Goal: Information Seeking & Learning: Get advice/opinions

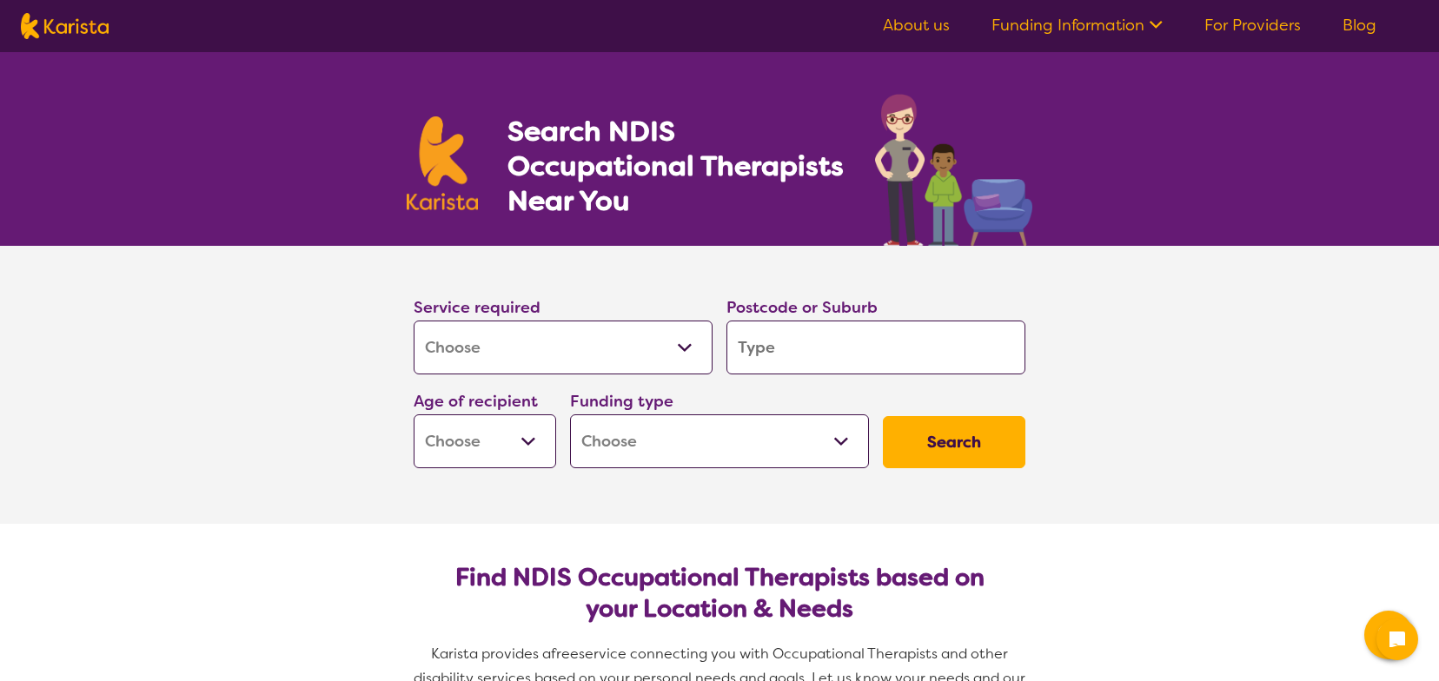
select select "[MEDICAL_DATA]"
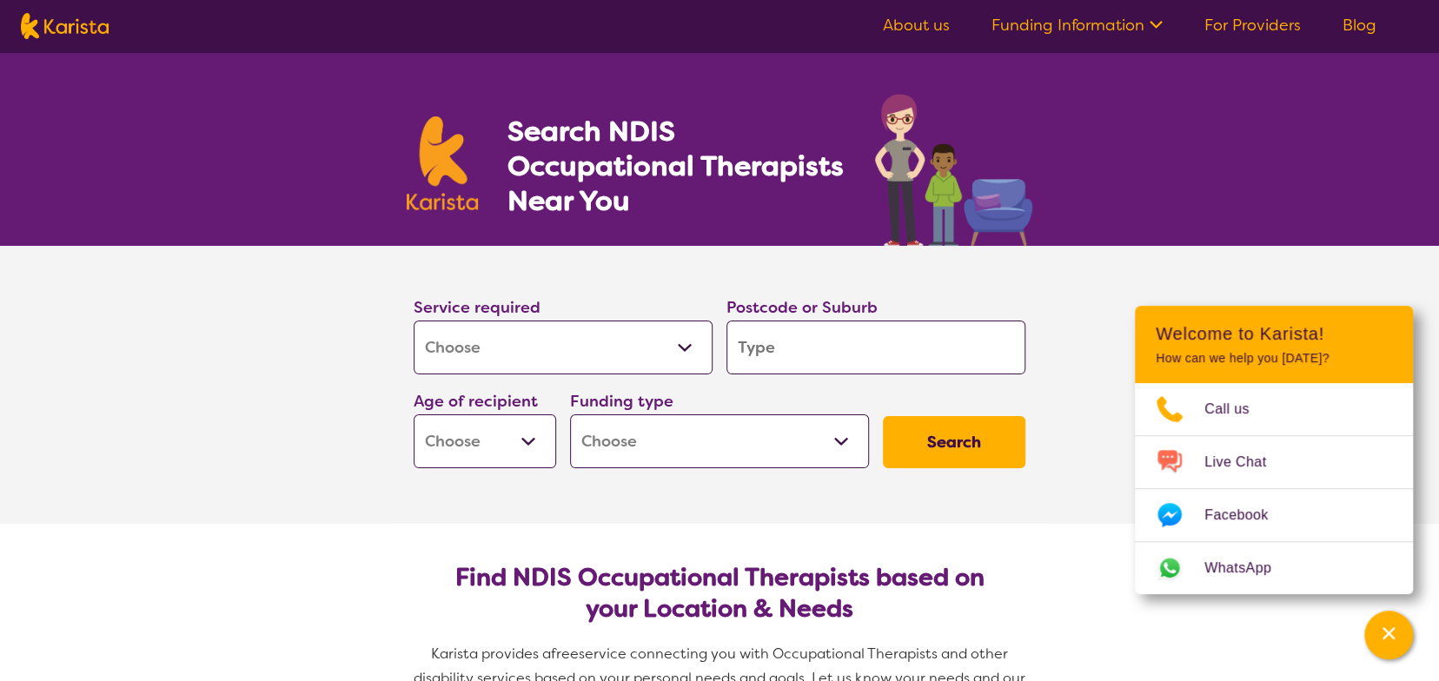
click at [799, 337] on input "search" at bounding box center [875, 348] width 299 height 54
type input "3064"
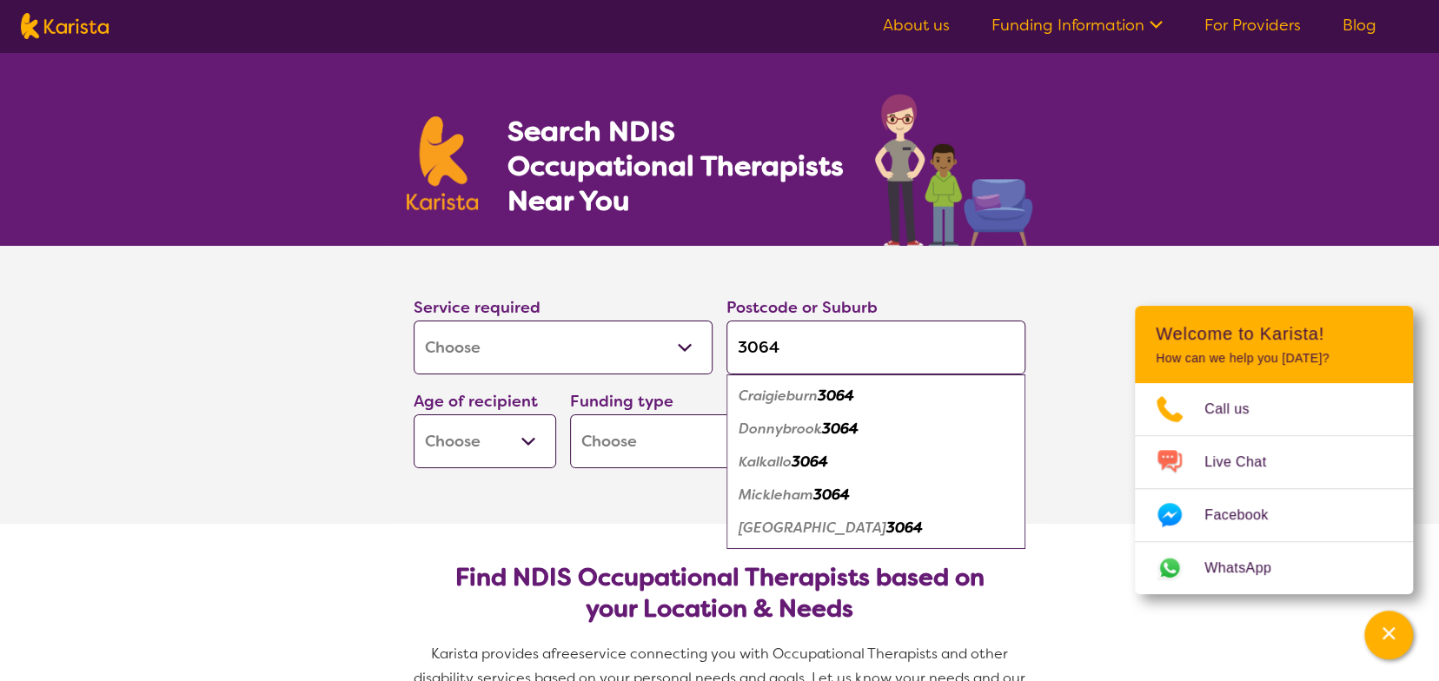
click at [528, 444] on select "Early Childhood - 0 to 9 Child - 10 to 11 Adolescent - 12 to 17 Adult - 18 to 6…" at bounding box center [485, 441] width 143 height 54
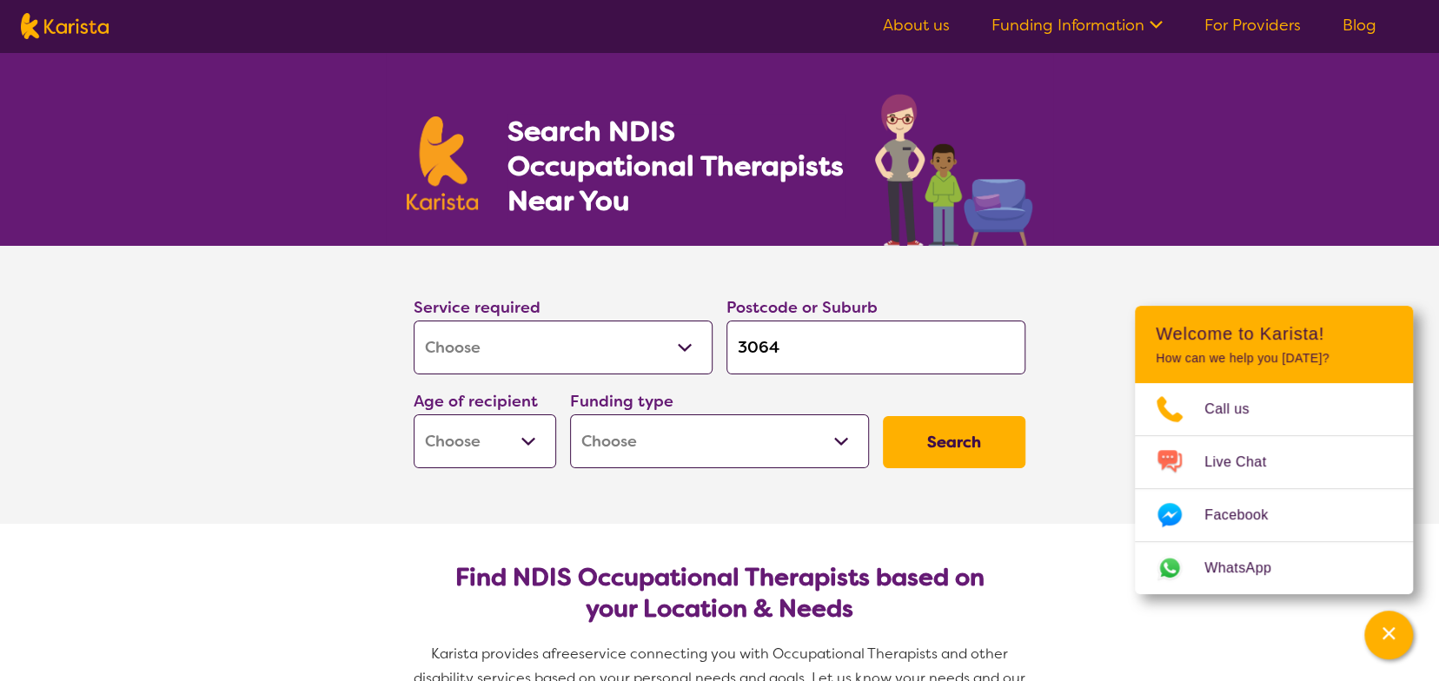
click at [662, 443] on select "Home Care Package (HCP) National Disability Insurance Scheme (NDIS) I don't know" at bounding box center [719, 441] width 299 height 54
select select "NDIS"
click at [570, 414] on select "Home Care Package (HCP) National Disability Insurance Scheme (NDIS) I don't know" at bounding box center [719, 441] width 299 height 54
select select "NDIS"
click at [936, 435] on button "Search" at bounding box center [954, 442] width 143 height 52
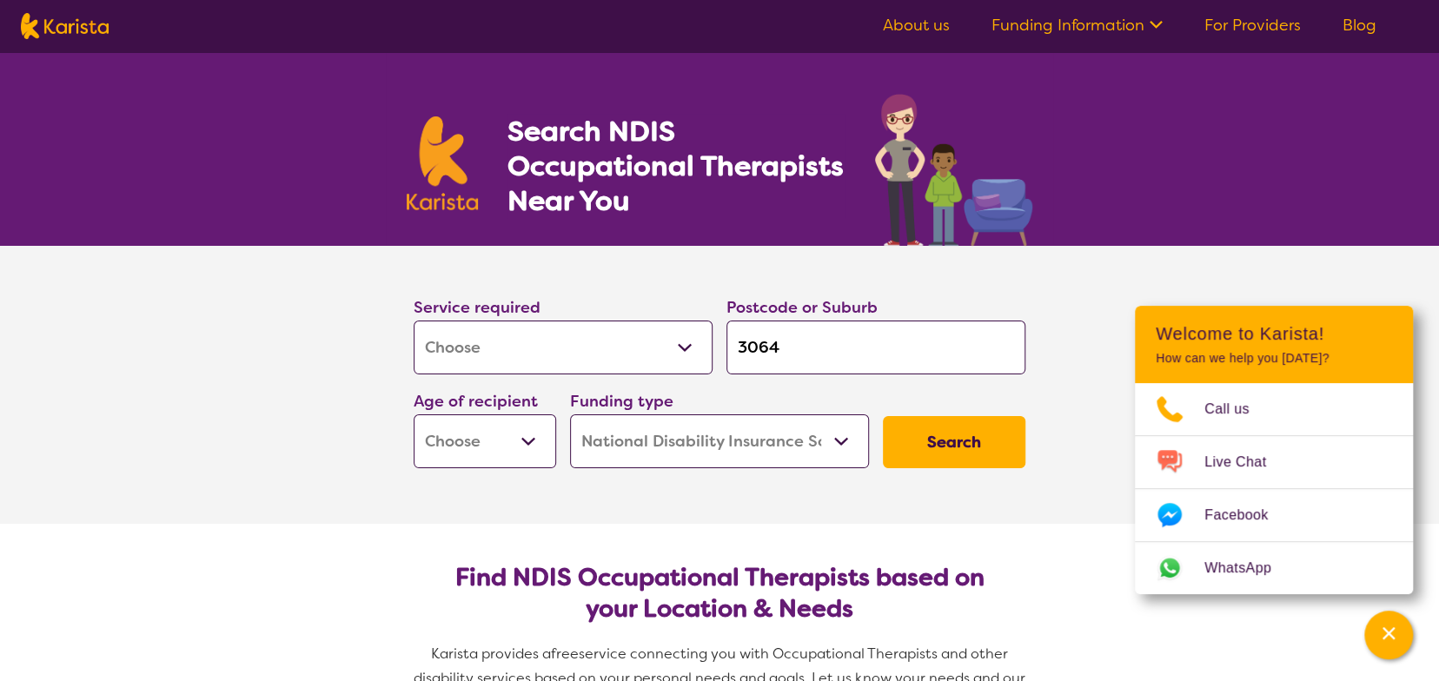
click at [429, 428] on select "Early Childhood - 0 to 9 Child - 10 to 11 Adolescent - 12 to 17 Adult - 18 to 6…" at bounding box center [485, 441] width 143 height 54
select select "AD"
click at [414, 414] on select "Early Childhood - 0 to 9 Child - 10 to 11 Adolescent - 12 to 17 Adult - 18 to 6…" at bounding box center [485, 441] width 143 height 54
select select "AD"
click at [932, 450] on button "Search" at bounding box center [954, 442] width 143 height 52
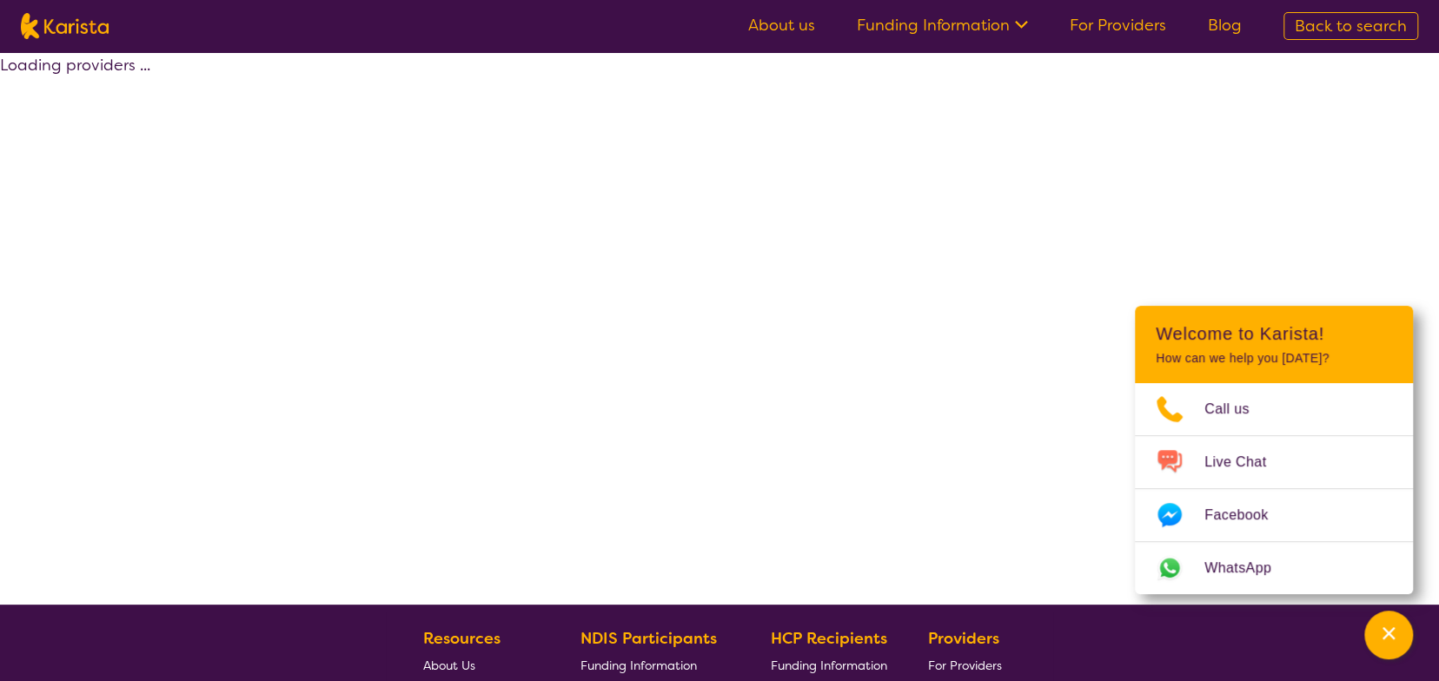
select select "by_score"
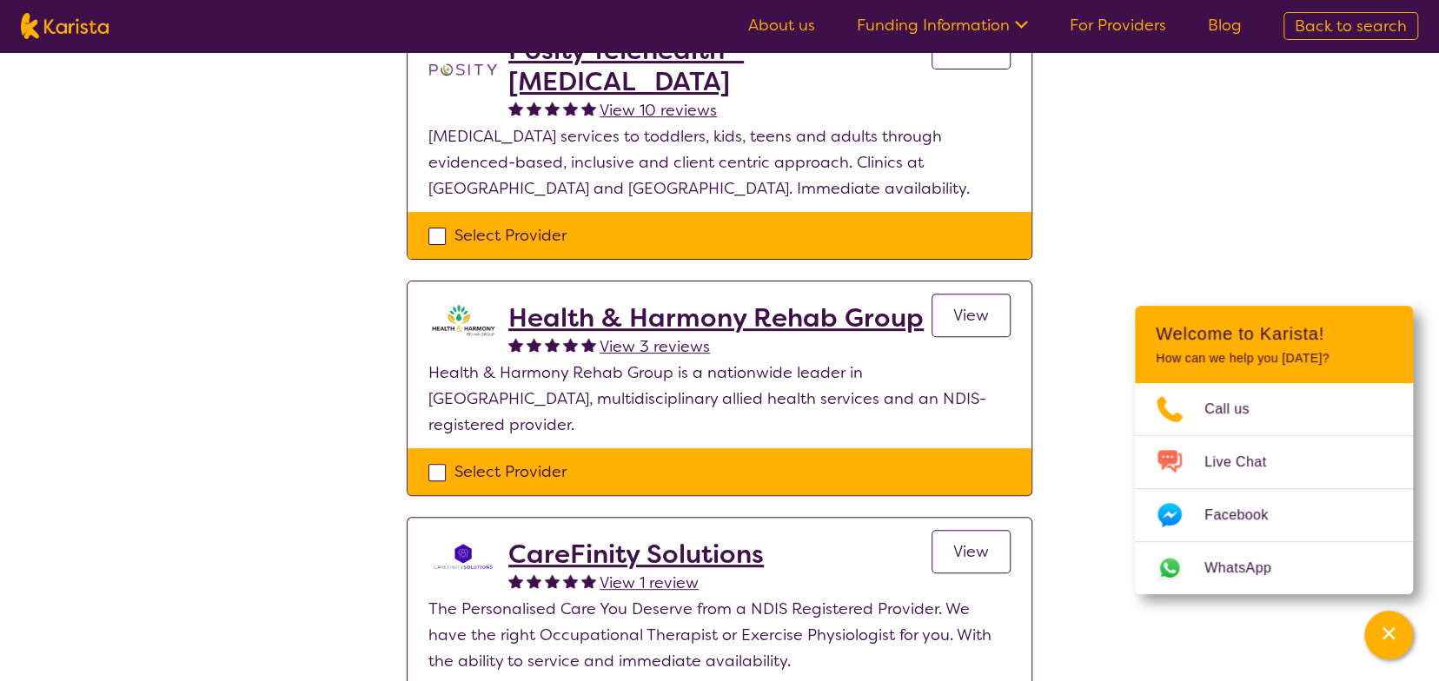
scroll to position [129, 0]
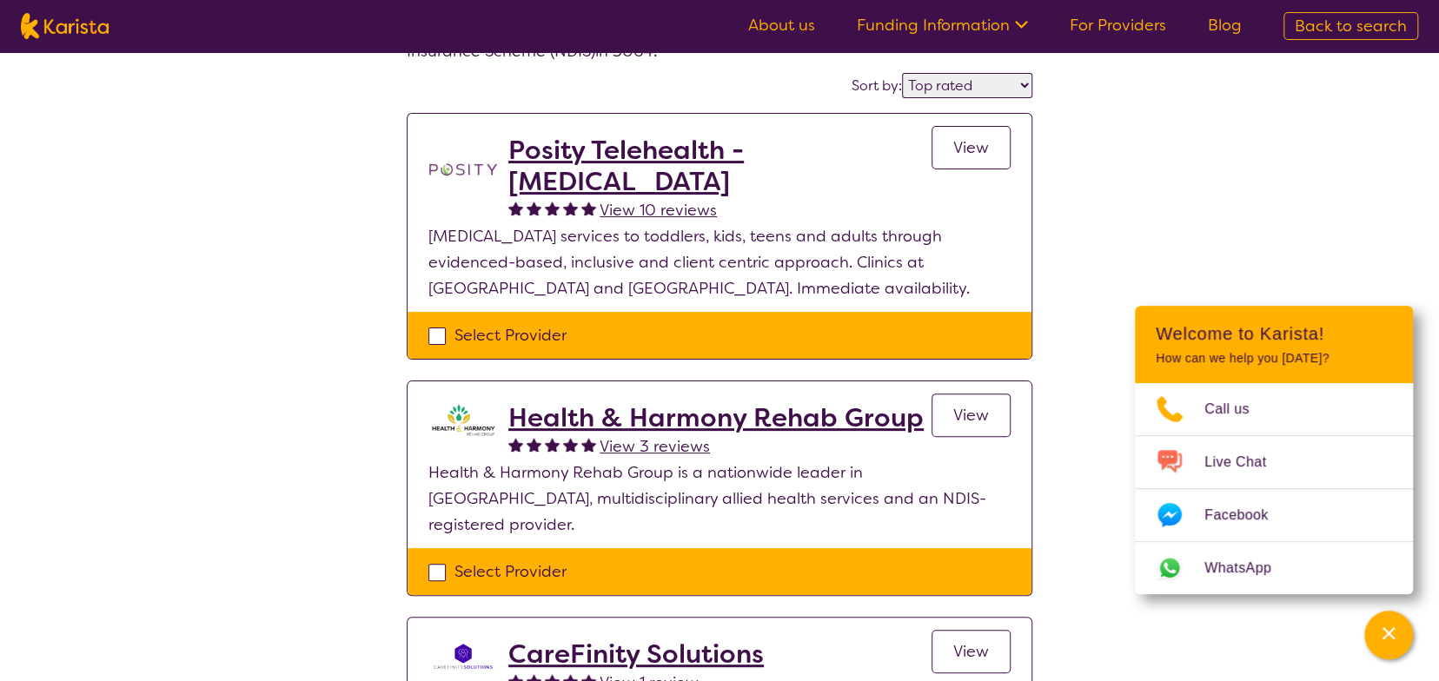
click at [706, 421] on h2 "Health & Harmony Rehab Group" at bounding box center [715, 417] width 415 height 31
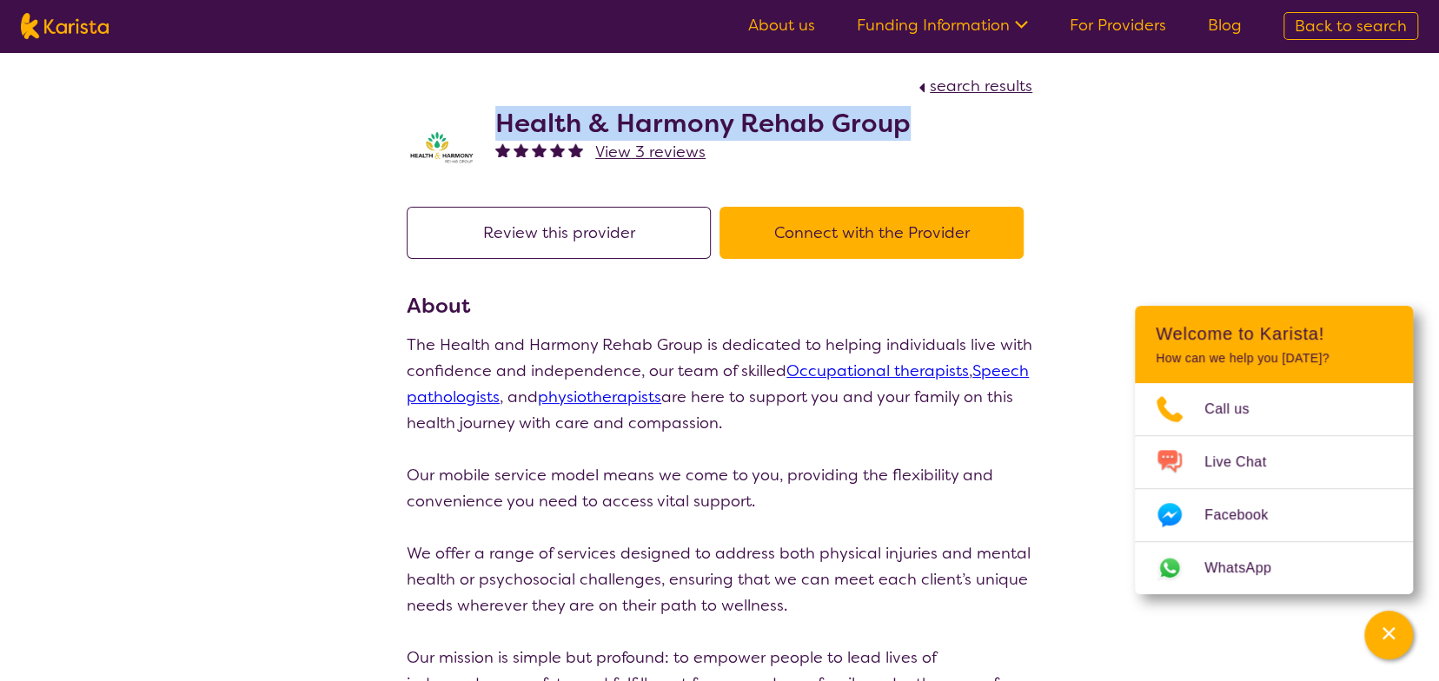
drag, startPoint x: 494, startPoint y: 115, endPoint x: 960, endPoint y: 125, distance: 466.8
click at [960, 125] on div "Health & Harmony Rehab Group View 3 reviews" at bounding box center [720, 142] width 626 height 87
copy h2 "Health & Harmony Rehab Group"
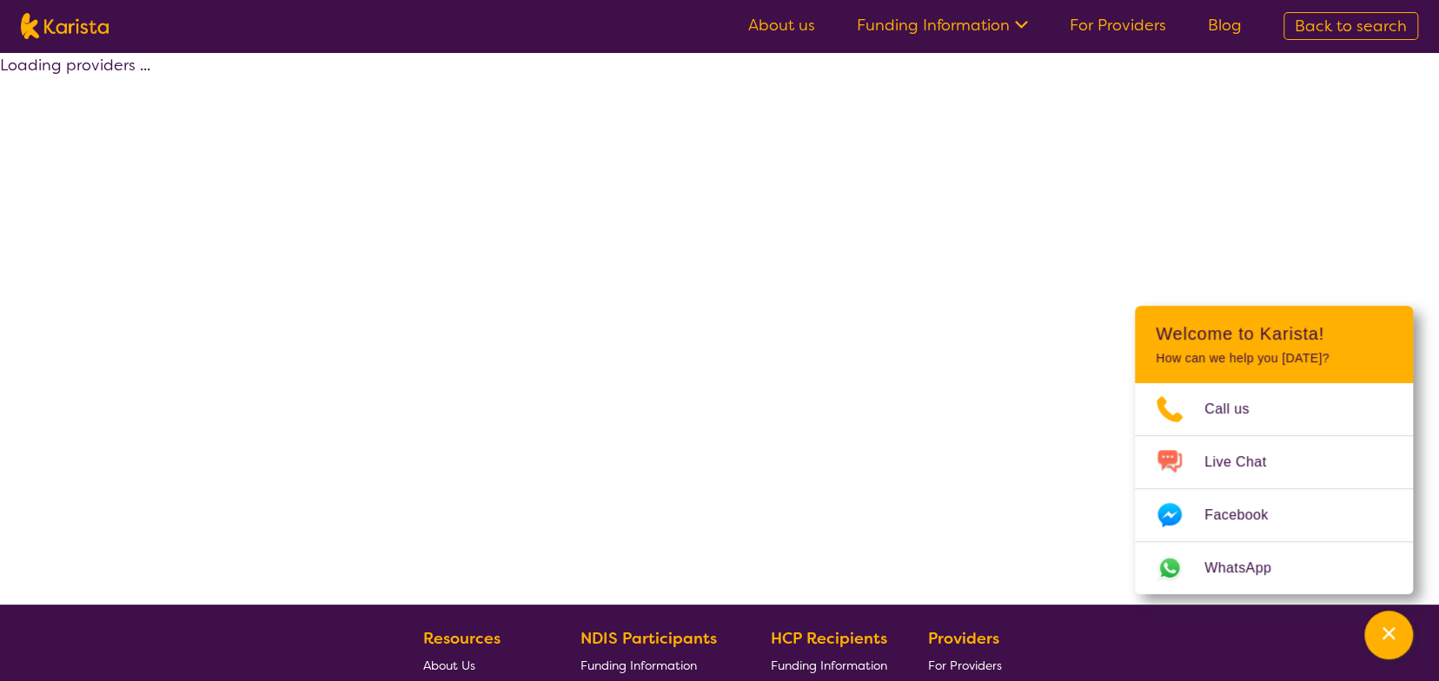
scroll to position [129, 0]
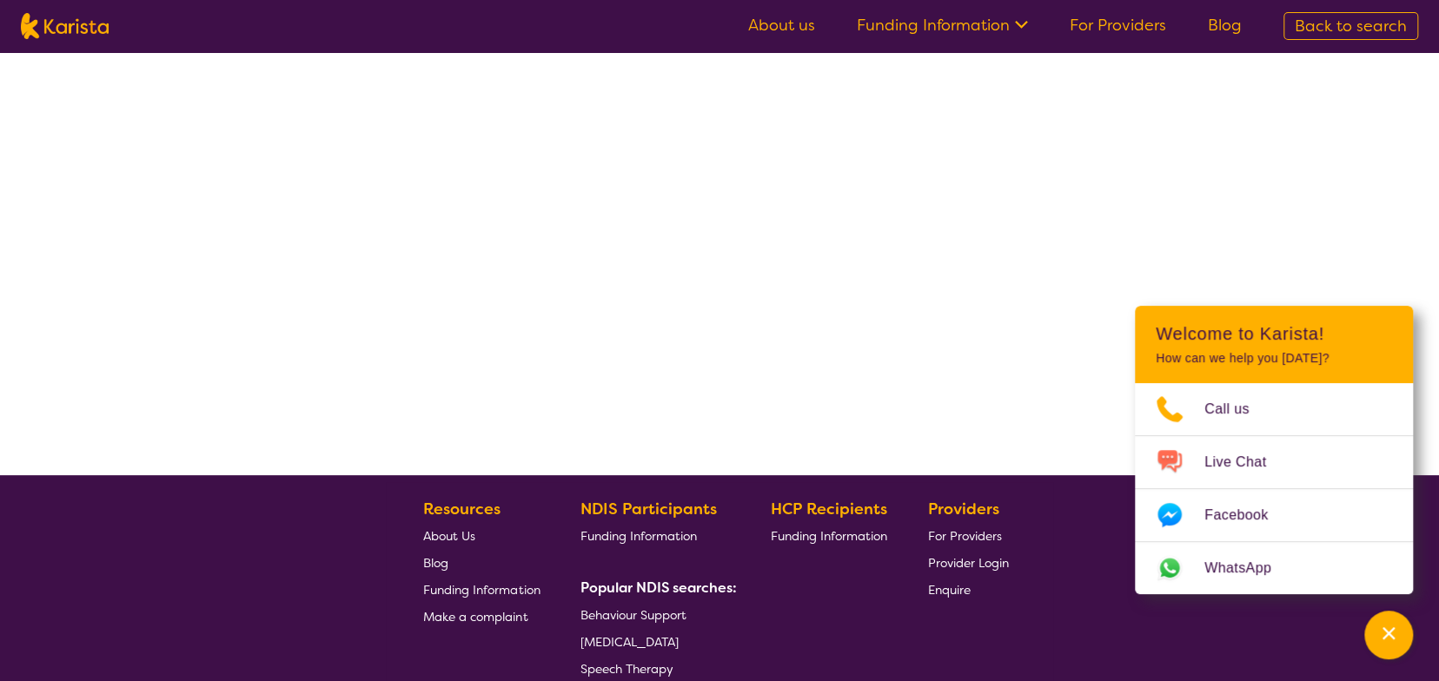
select select "by_score"
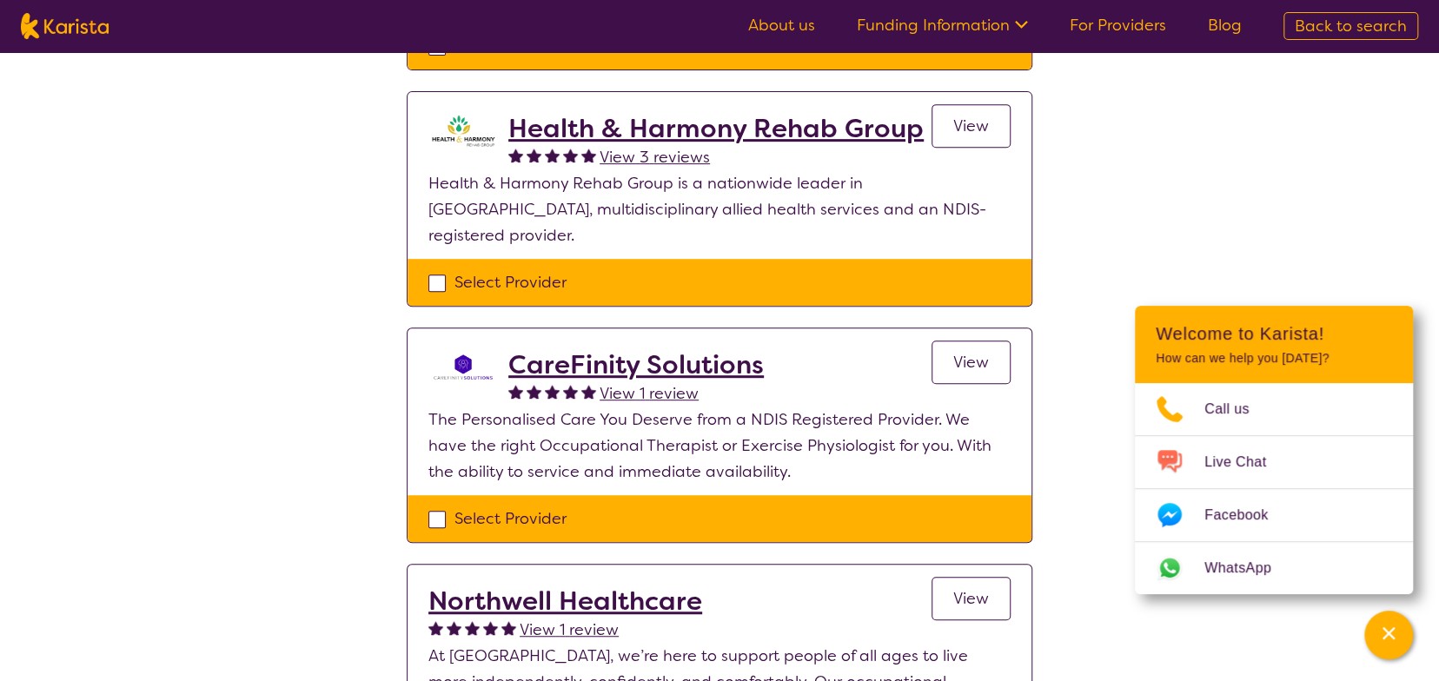
scroll to position [457, 0]
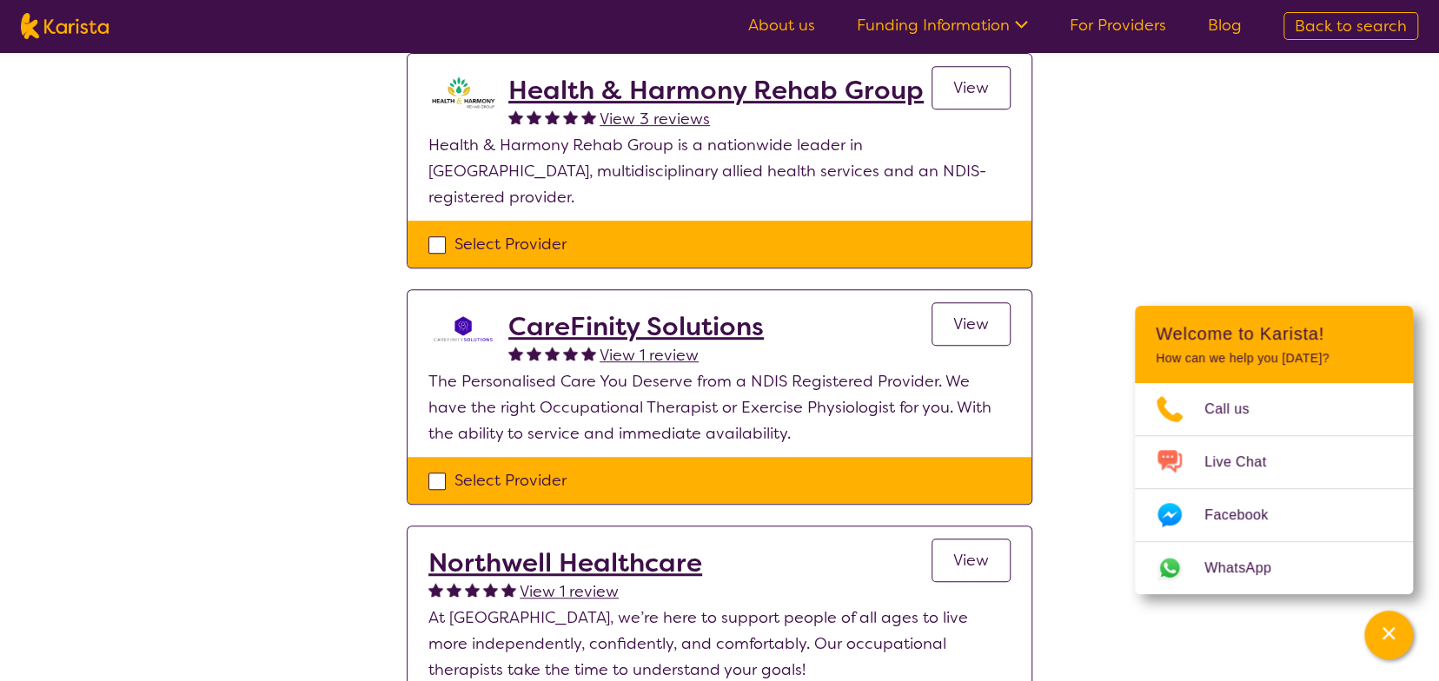
click at [985, 314] on span "View" at bounding box center [971, 324] width 36 height 21
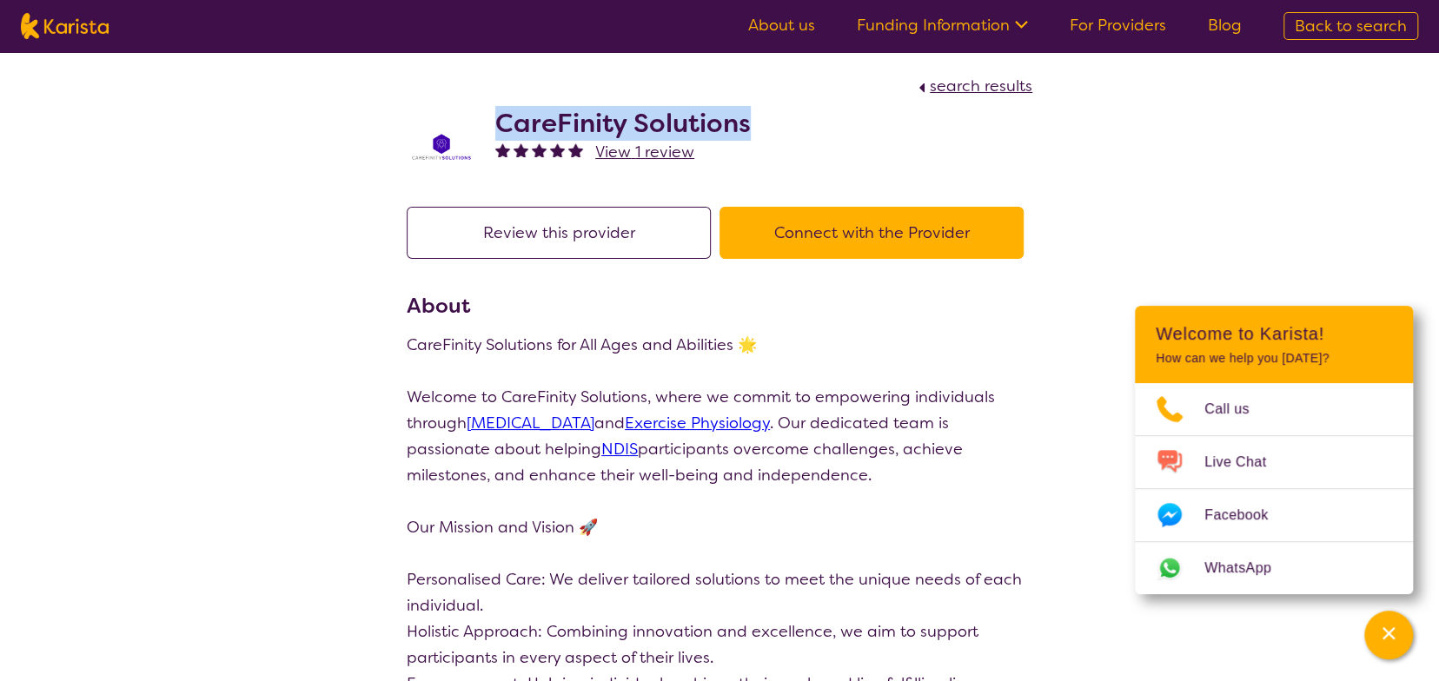
drag, startPoint x: 494, startPoint y: 116, endPoint x: 779, endPoint y: 120, distance: 285.1
click at [779, 120] on div "CareFinity Solutions View 1 review" at bounding box center [720, 142] width 626 height 87
copy h2 "CareFinity Solutions"
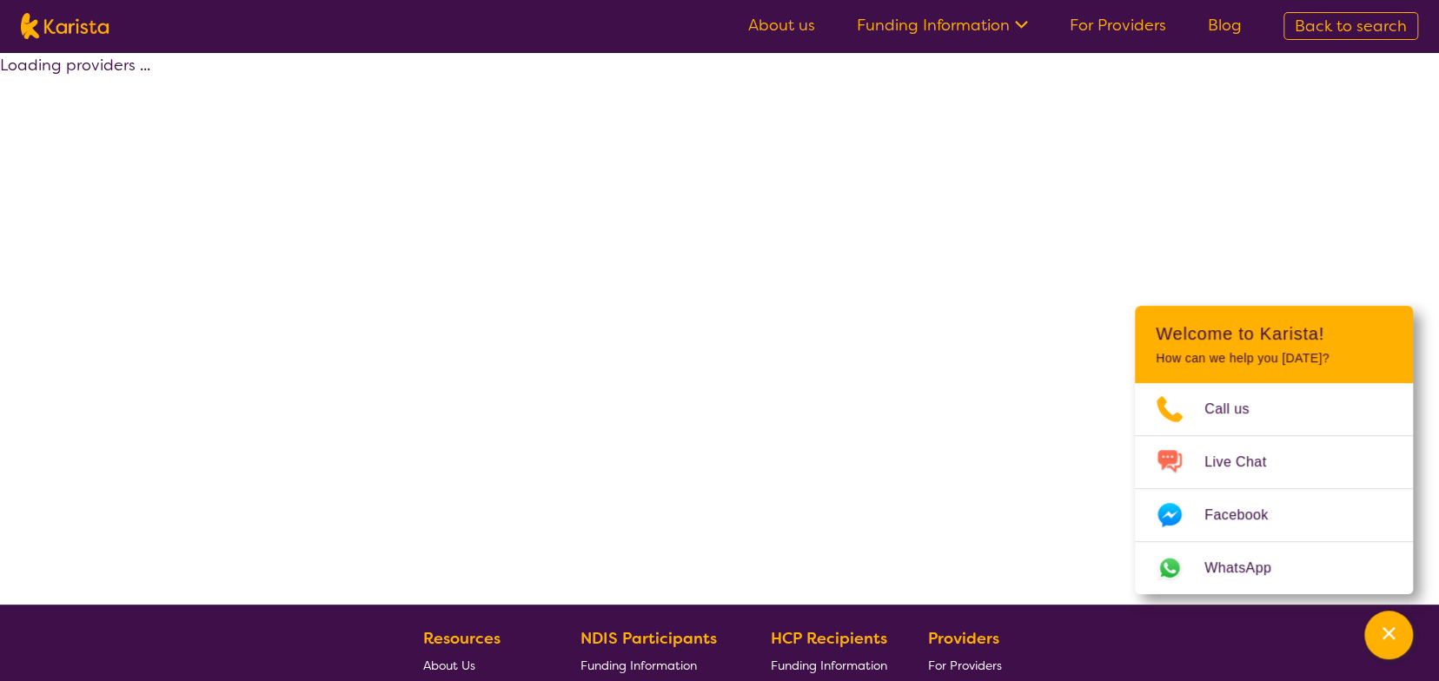
scroll to position [346, 0]
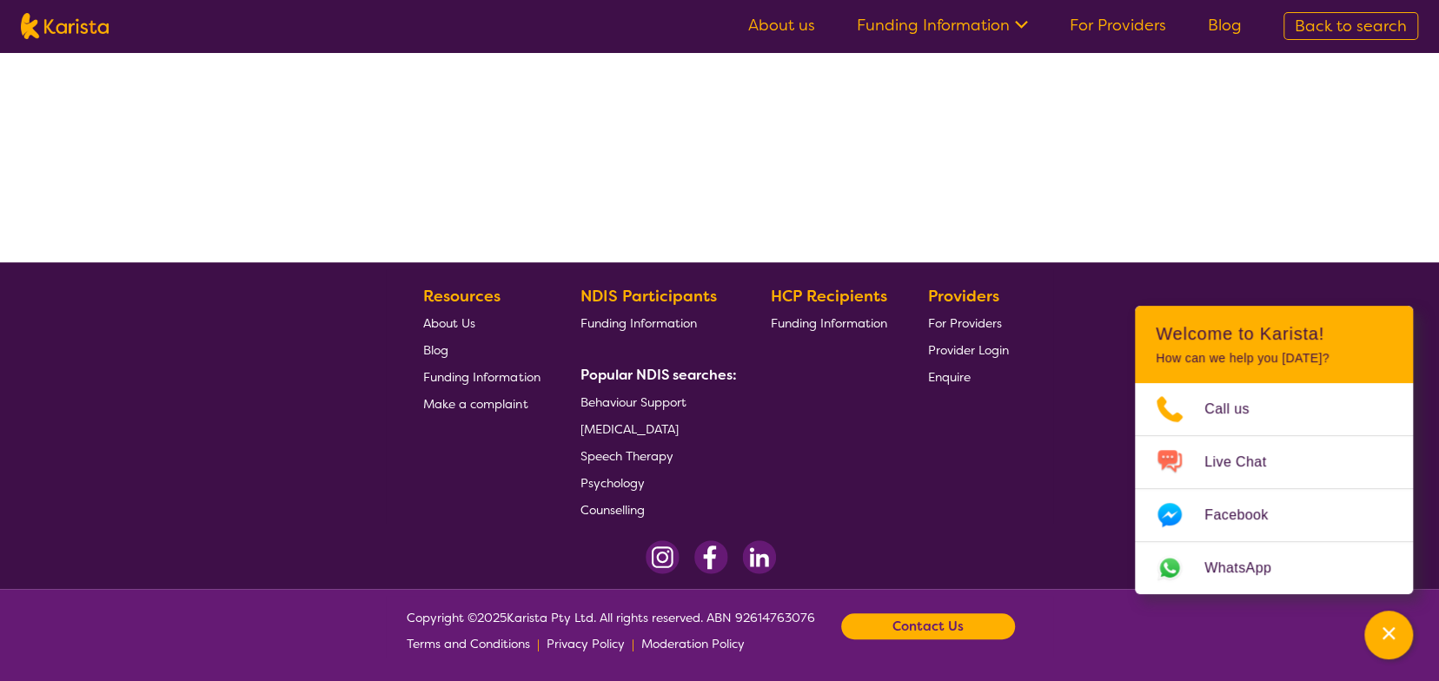
select select "by_score"
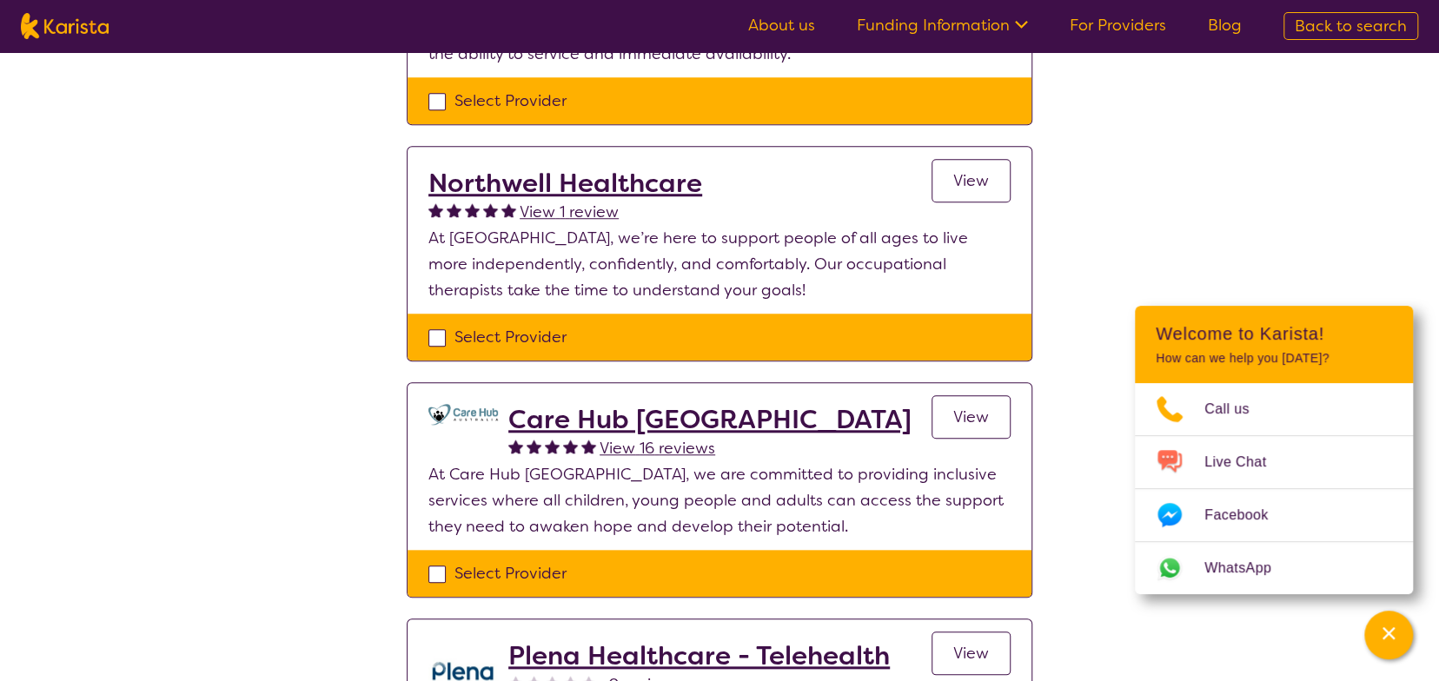
scroll to position [839, 0]
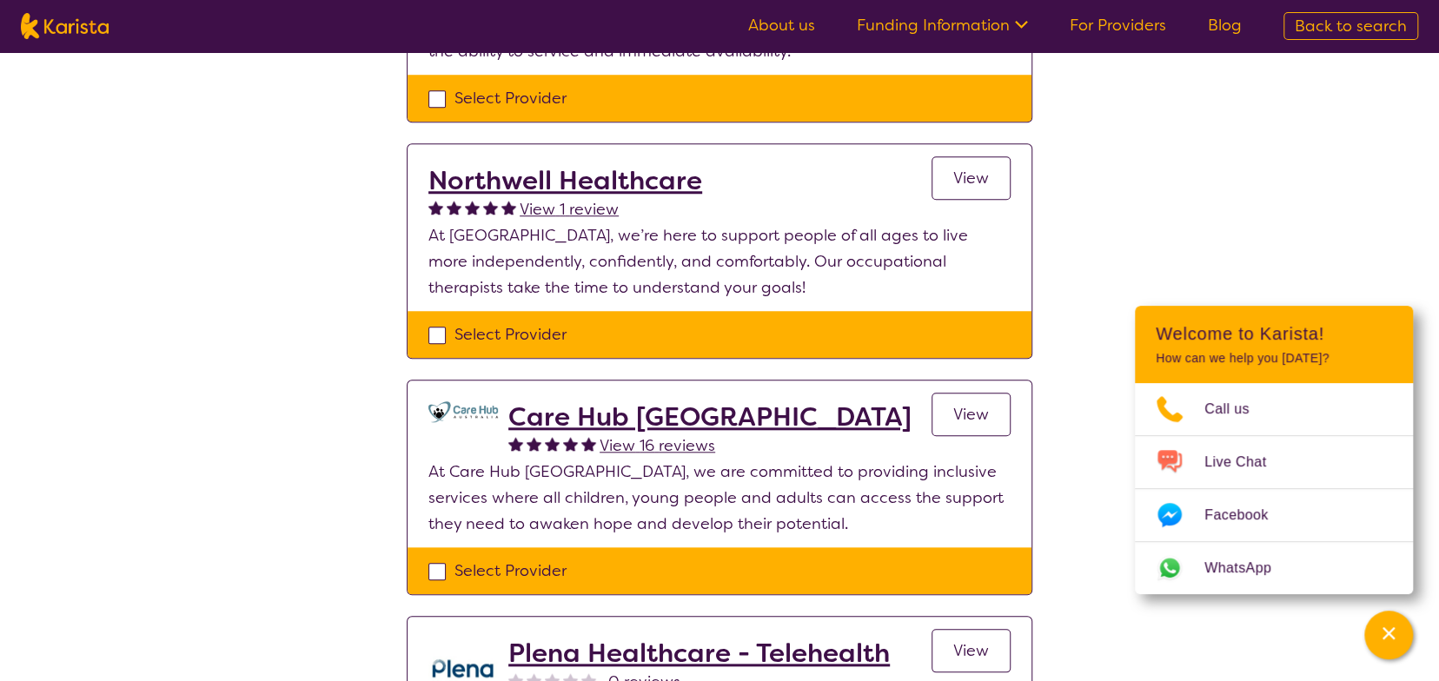
click at [953, 168] on span "View" at bounding box center [971, 178] width 36 height 21
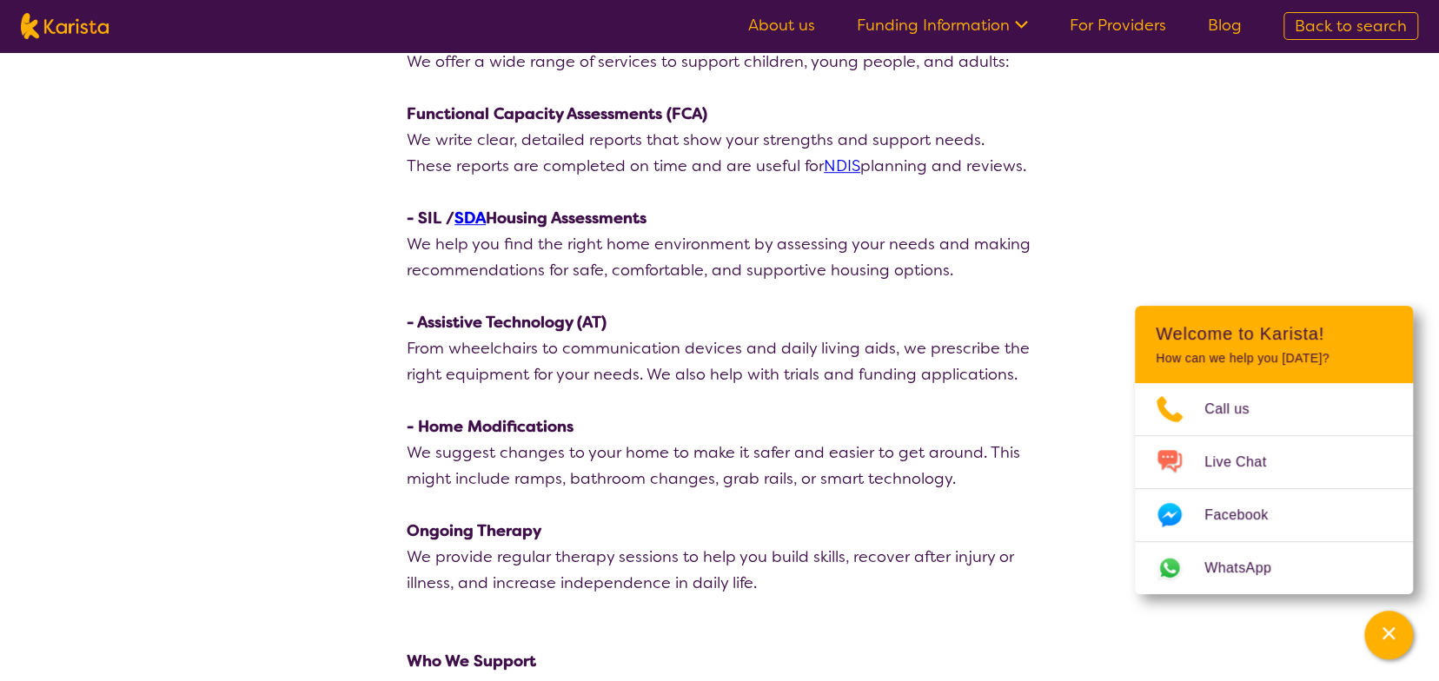
scroll to position [604, 0]
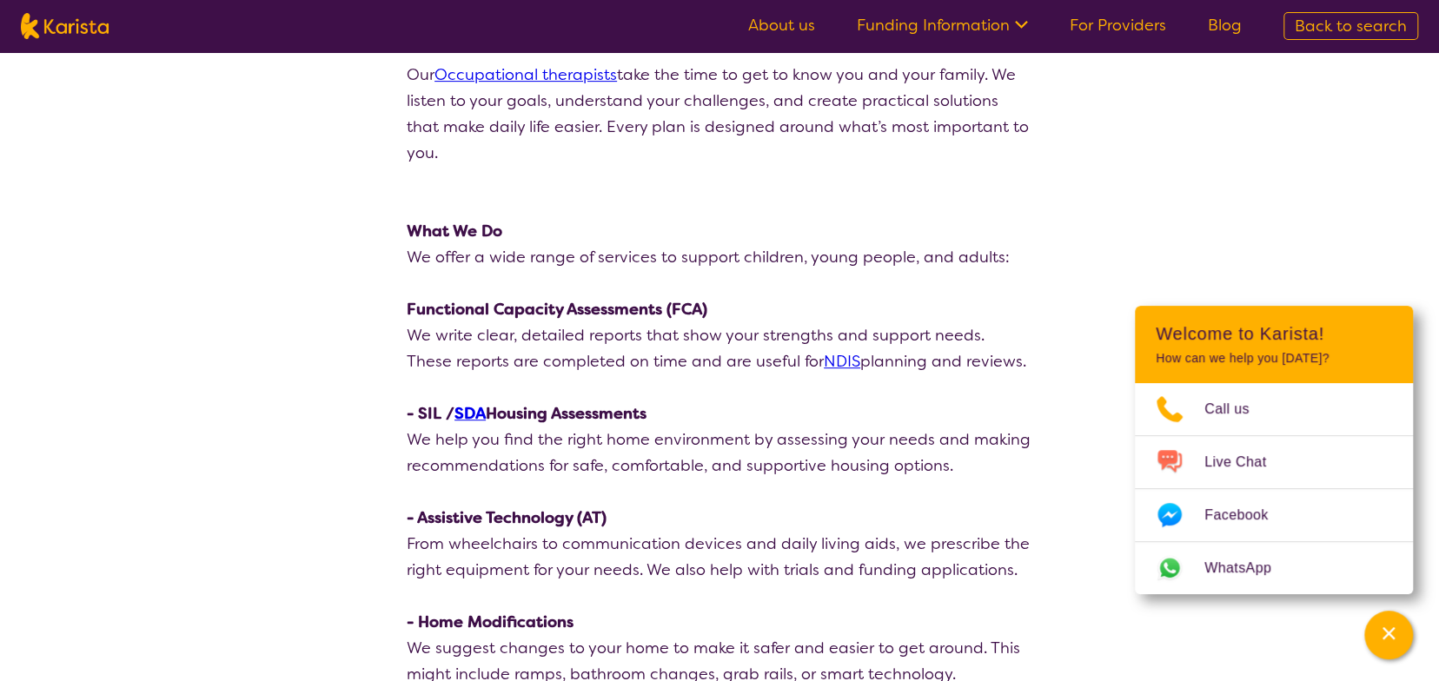
drag, startPoint x: 1441, startPoint y: 130, endPoint x: 1373, endPoint y: 160, distance: 73.9
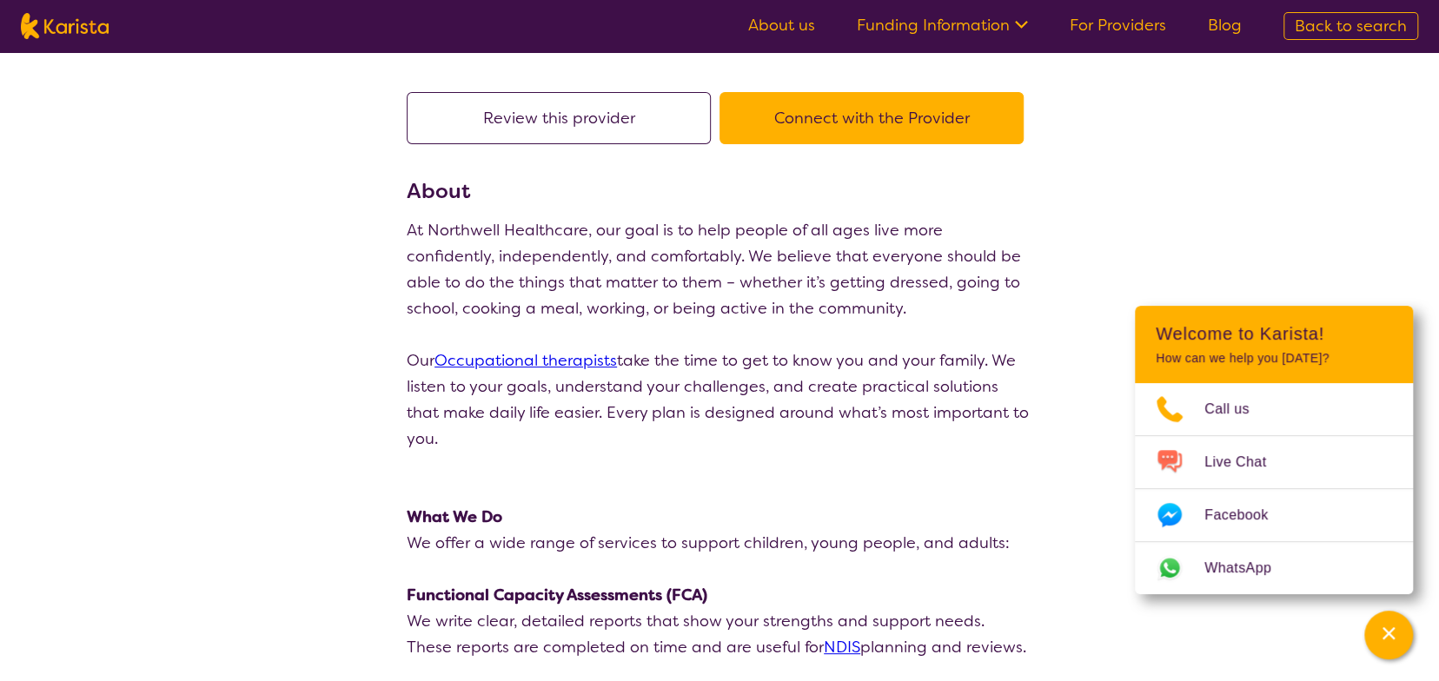
scroll to position [0, 0]
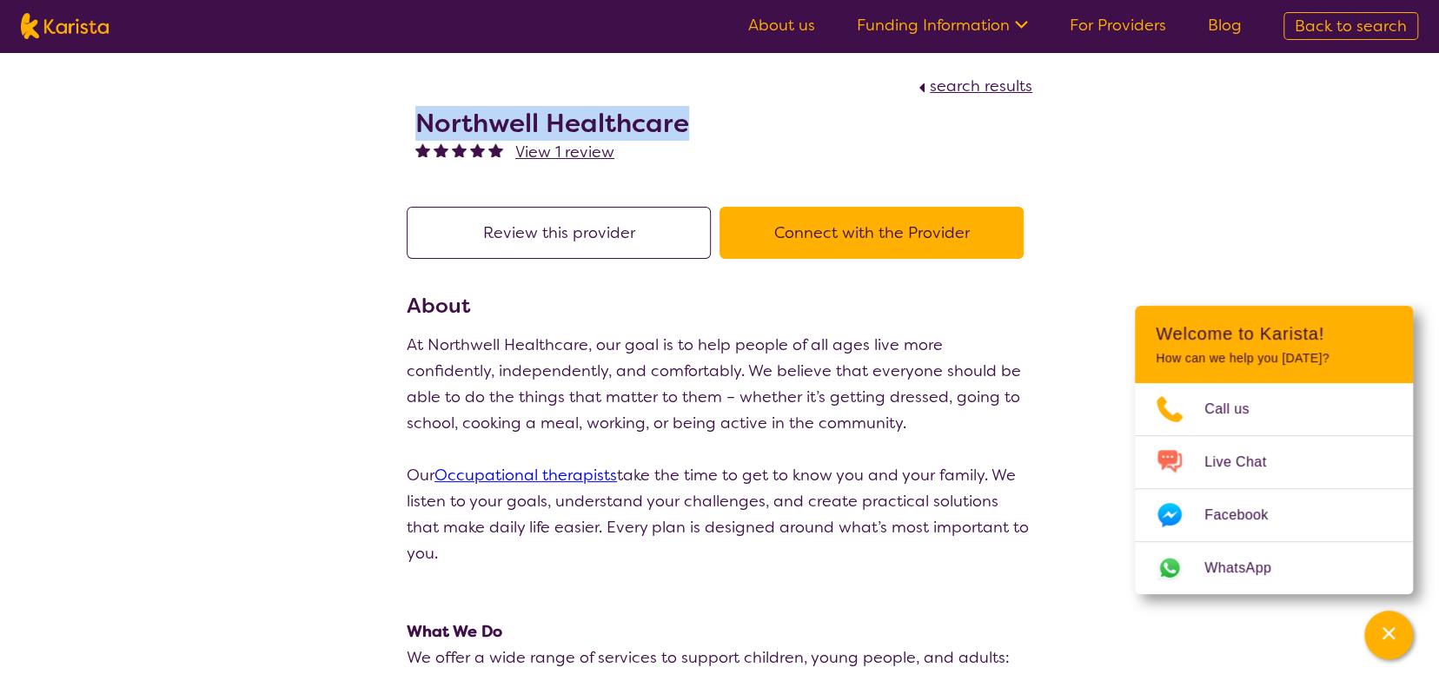
drag, startPoint x: 412, startPoint y: 123, endPoint x: 717, endPoint y: 123, distance: 305.0
click at [717, 123] on div "Northwell Healthcare View 1 review" at bounding box center [720, 142] width 626 height 87
copy h2 "Northwell Healthcare"
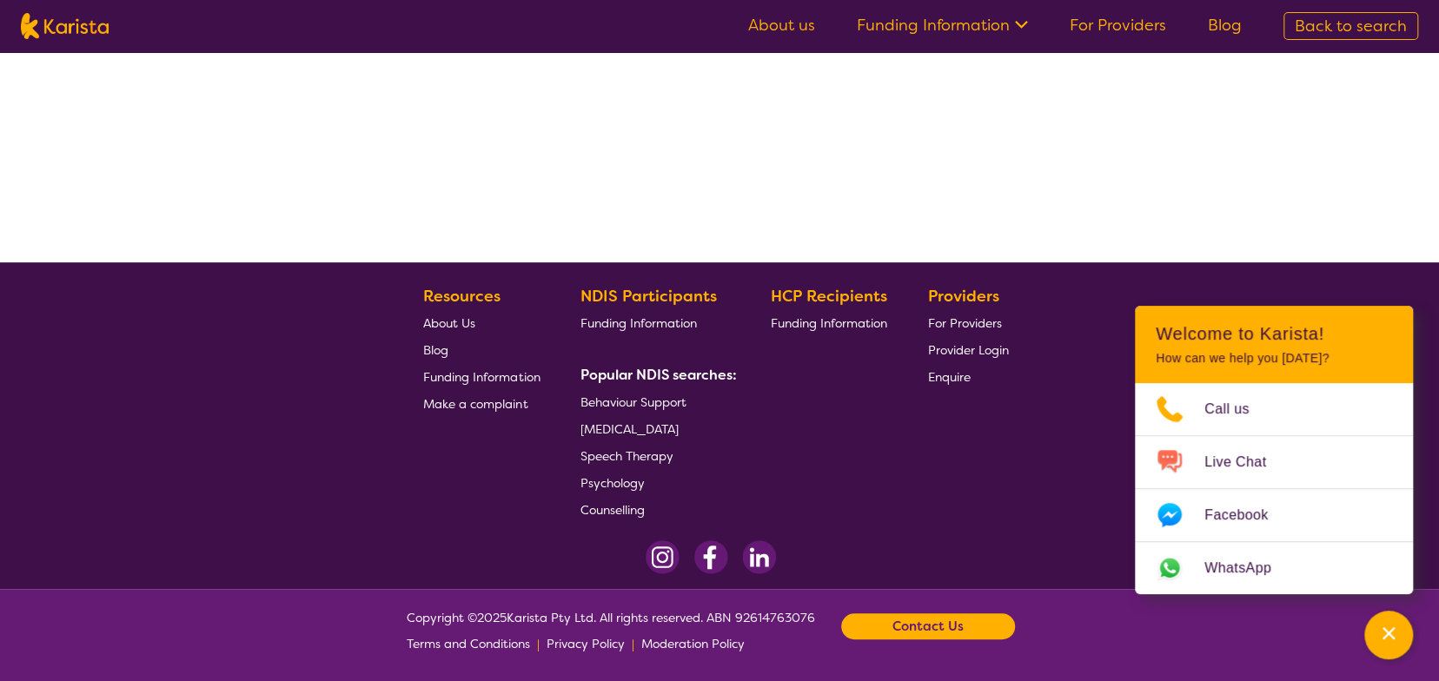
select select "by_score"
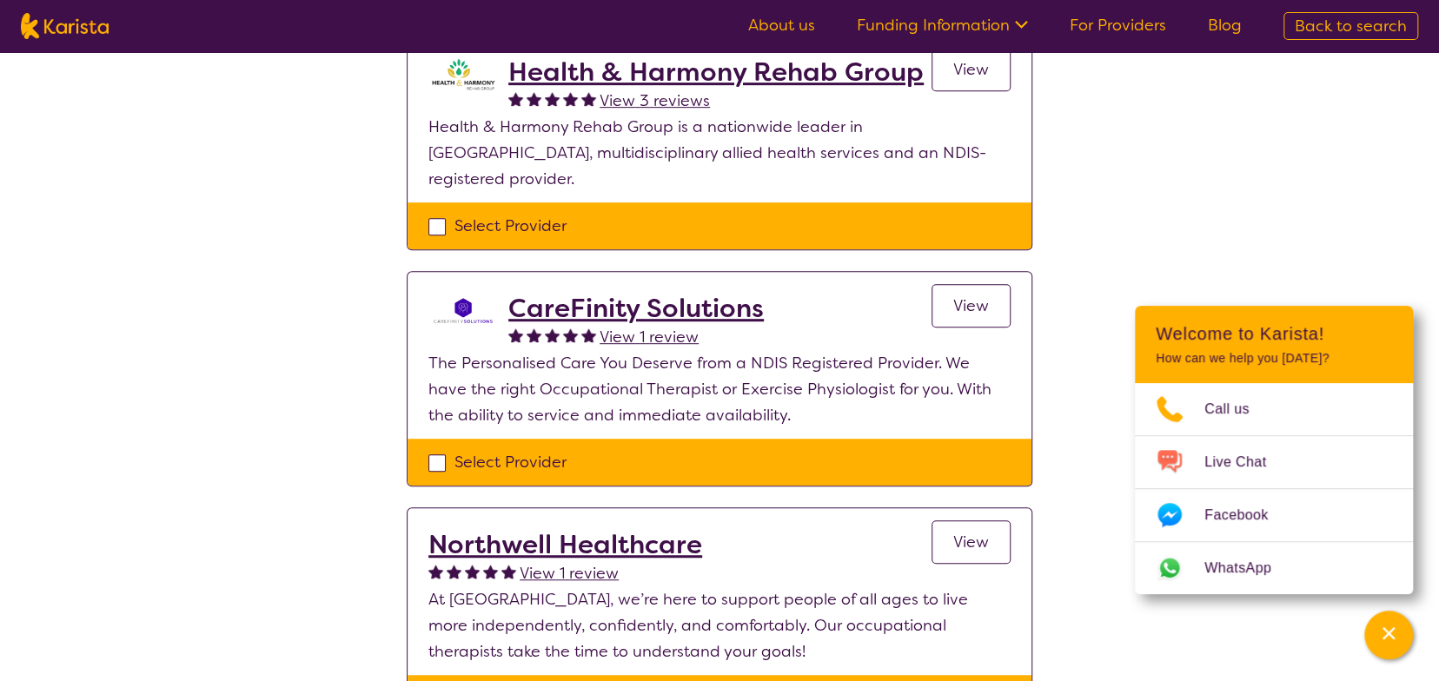
scroll to position [547, 0]
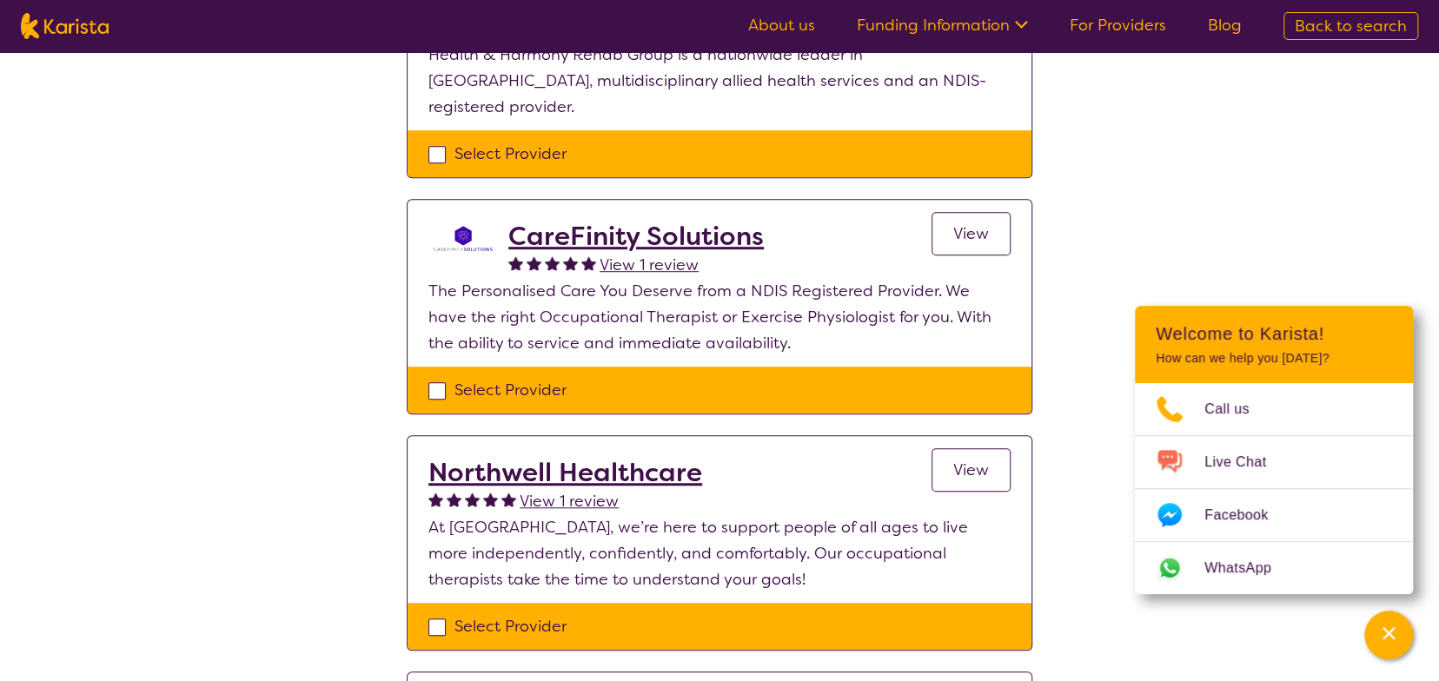
click at [671, 457] on h2 "Northwell Healthcare" at bounding box center [565, 472] width 274 height 31
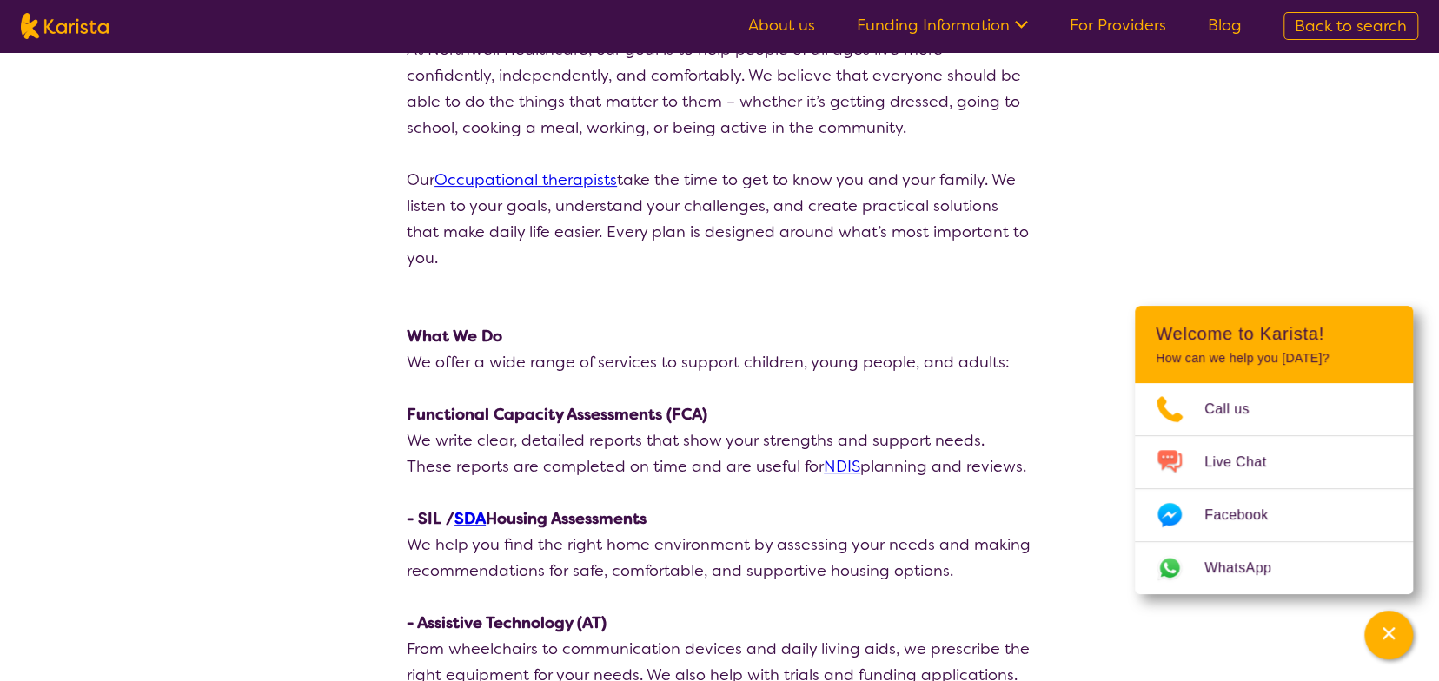
scroll to position [266, 0]
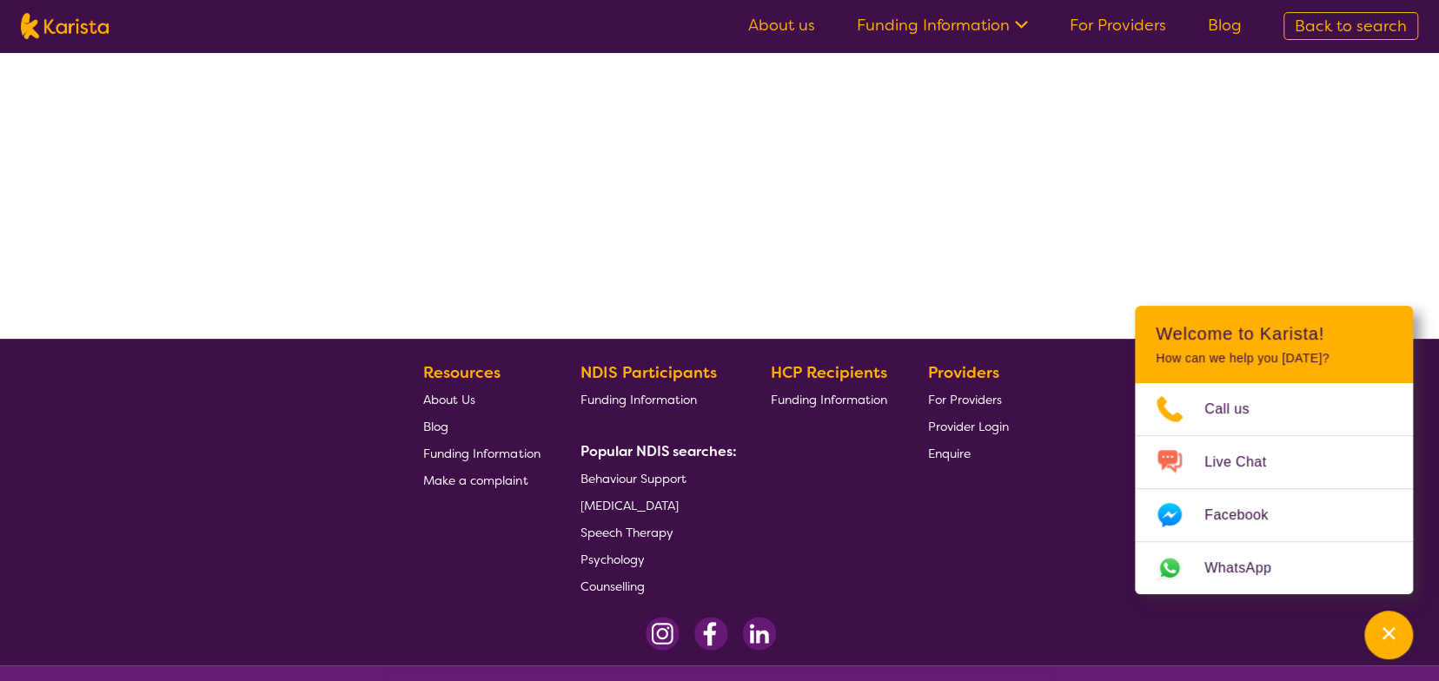
scroll to position [346, 0]
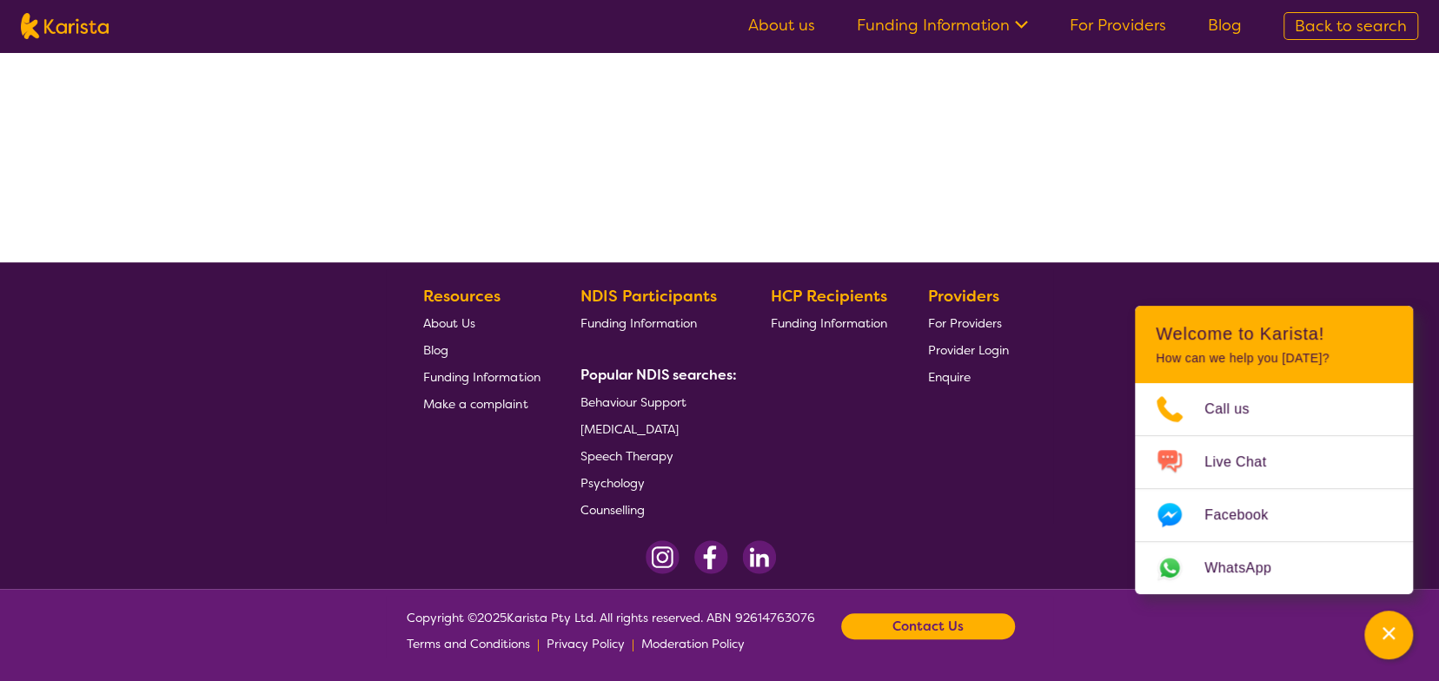
select select "by_score"
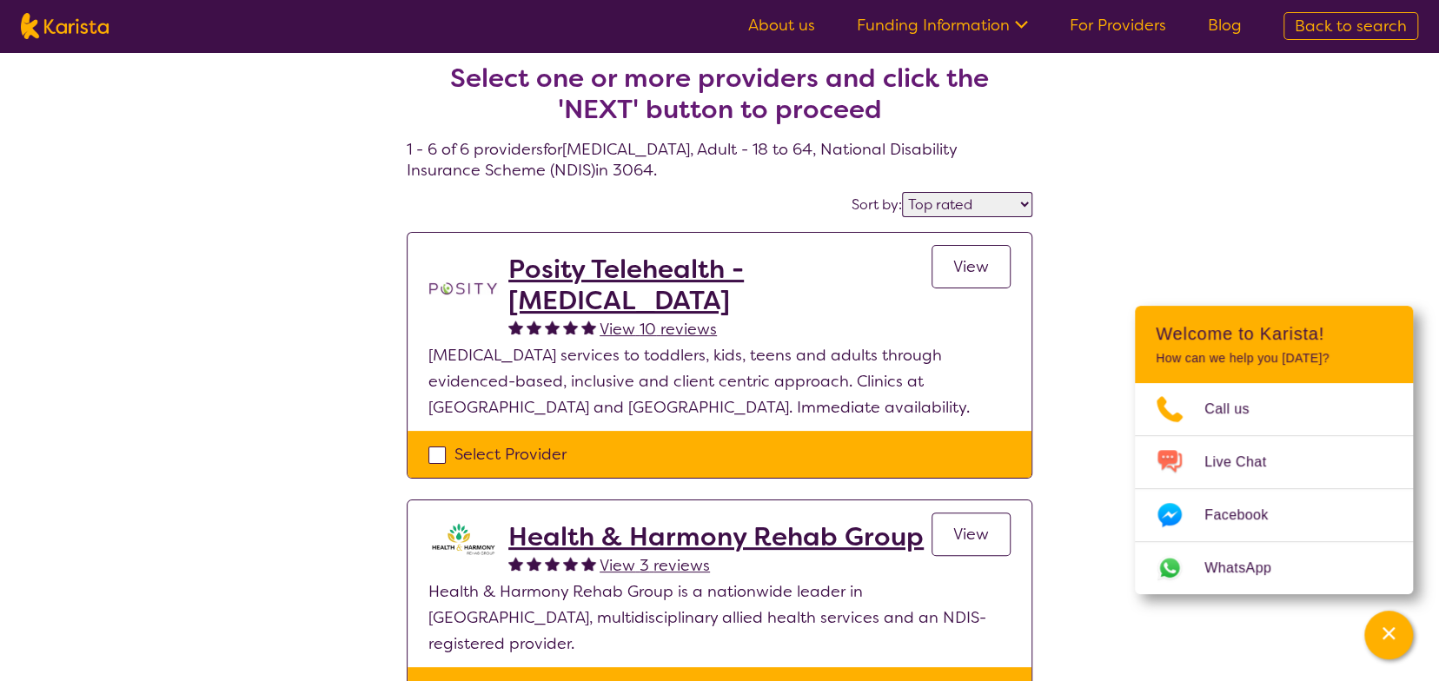
scroll to position [0, 0]
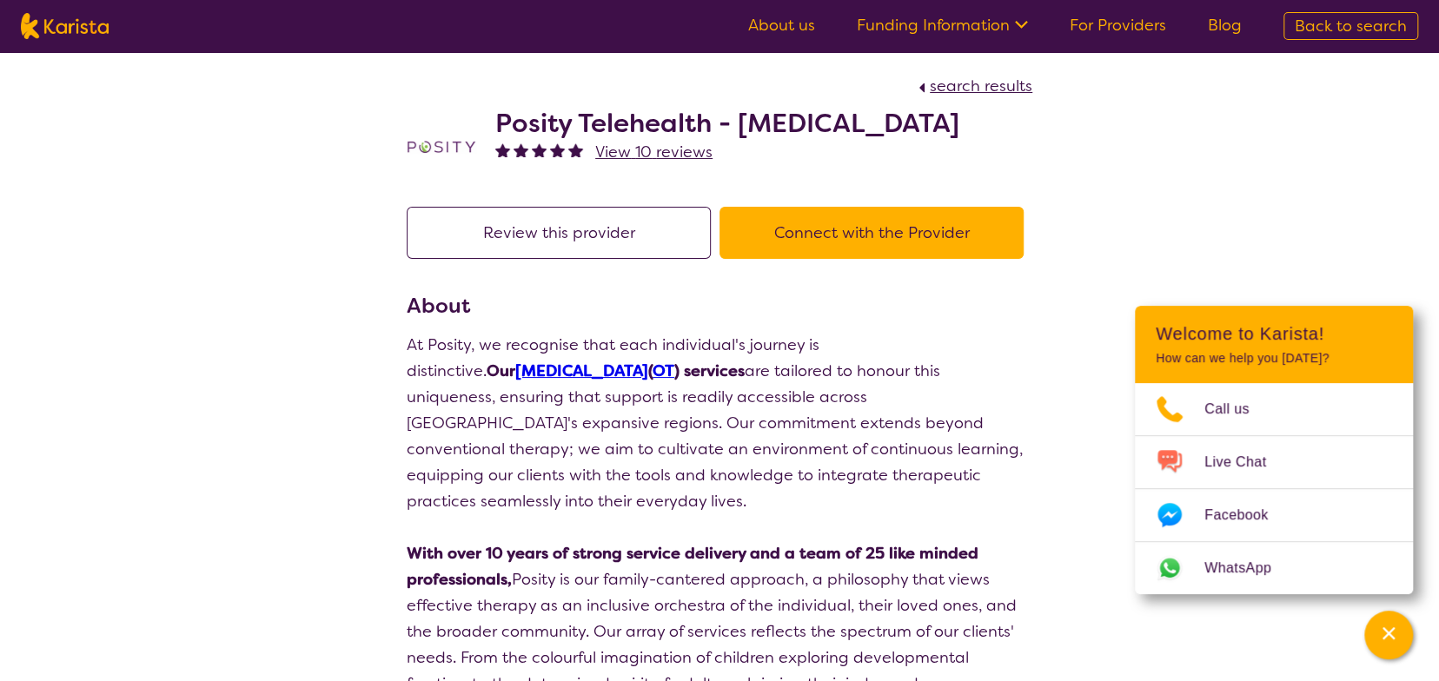
click at [650, 123] on h2 "Posity Telehealth - [MEDICAL_DATA]" at bounding box center [727, 123] width 464 height 31
click at [864, 242] on button "Connect with the Provider" at bounding box center [872, 233] width 304 height 52
drag, startPoint x: 493, startPoint y: 120, endPoint x: 1107, endPoint y: 121, distance: 614.4
copy h2 "Posity Telehealth - [MEDICAL_DATA]"
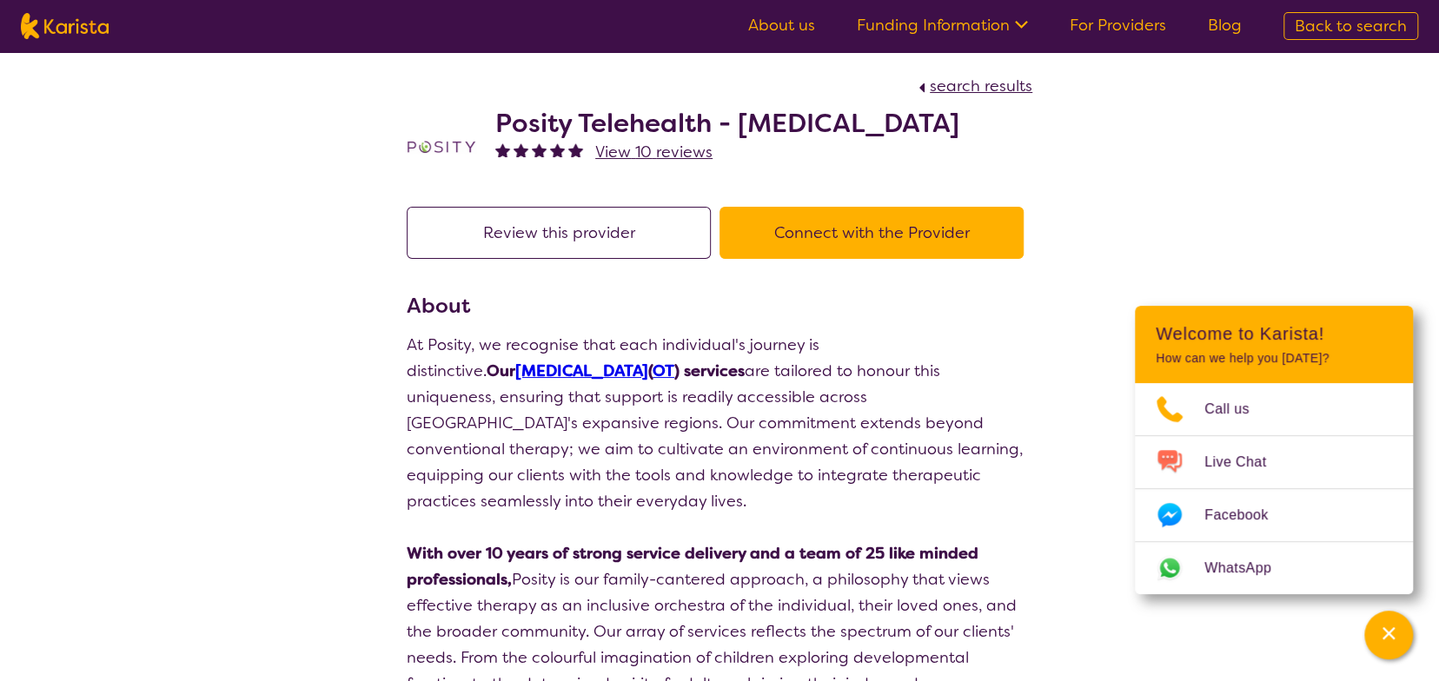
copy h2 "Posity Telehealth - [MEDICAL_DATA]"
